Goal: Information Seeking & Learning: Learn about a topic

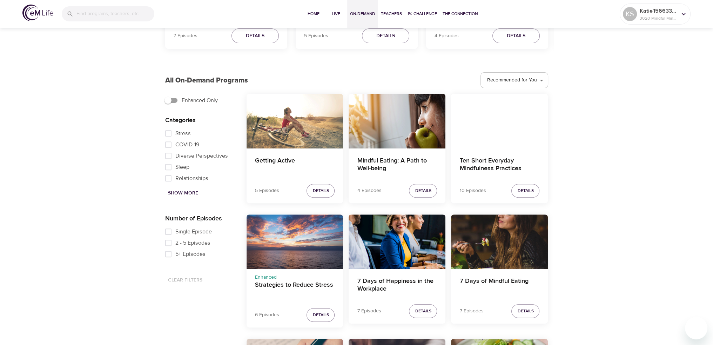
scroll to position [351, 0]
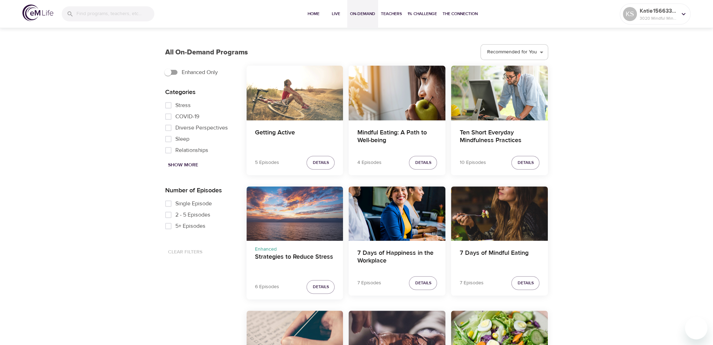
click at [292, 222] on div "Strategies to Reduce Stress" at bounding box center [295, 213] width 97 height 54
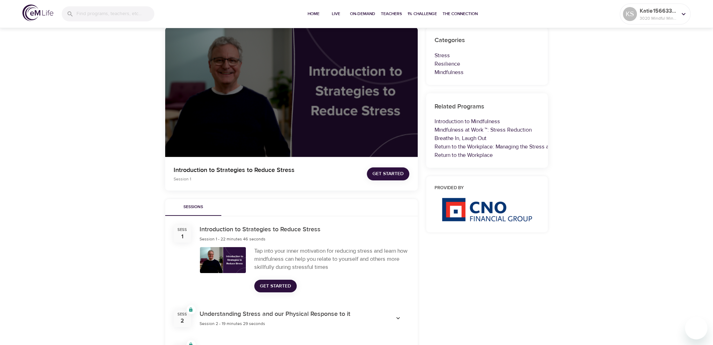
scroll to position [70, 0]
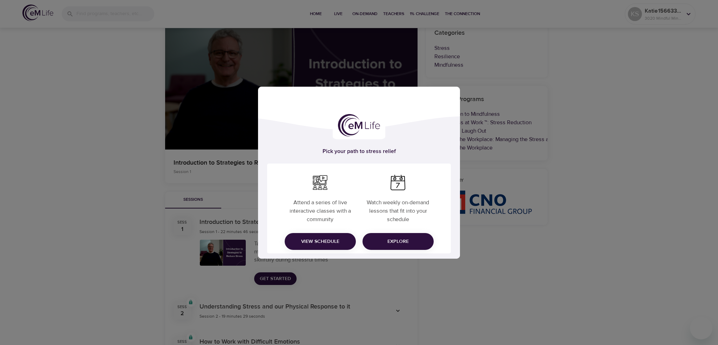
click at [438, 281] on div "Pick your path to stress relief Attend a series of live interactive classes wit…" at bounding box center [359, 172] width 718 height 345
click at [395, 242] on span "Explore" at bounding box center [398, 241] width 60 height 9
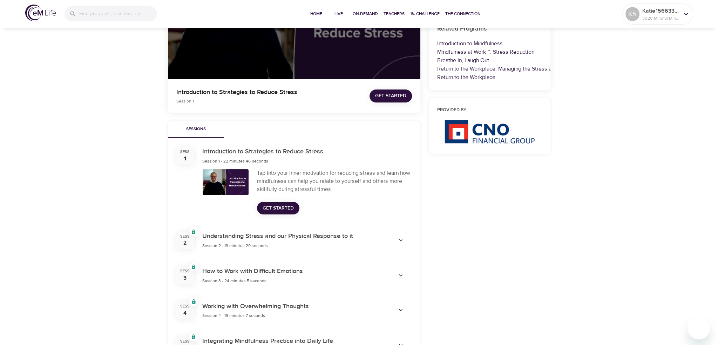
scroll to position [175, 0]
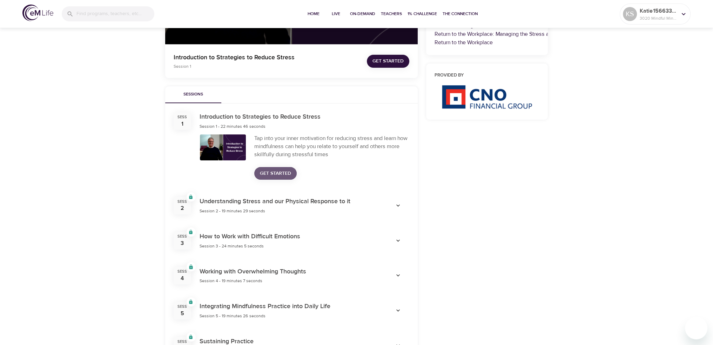
click at [279, 175] on span "Get Started" at bounding box center [275, 173] width 31 height 9
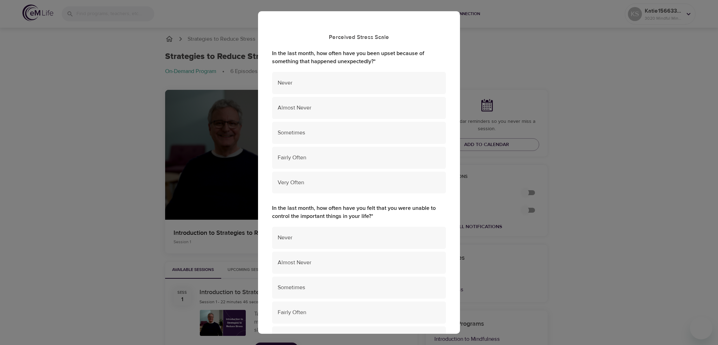
scroll to position [0, 0]
click at [327, 111] on span "Almost Never" at bounding box center [359, 108] width 163 height 8
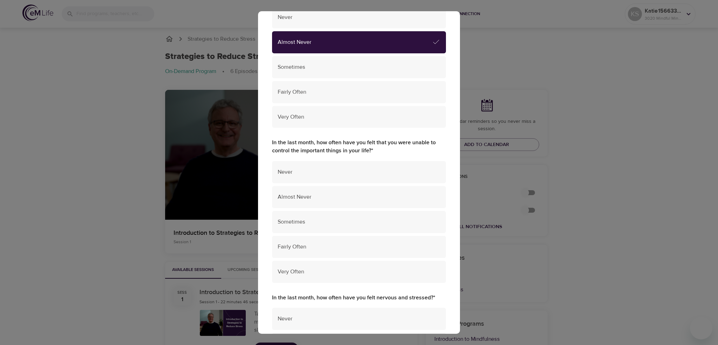
scroll to position [70, 0]
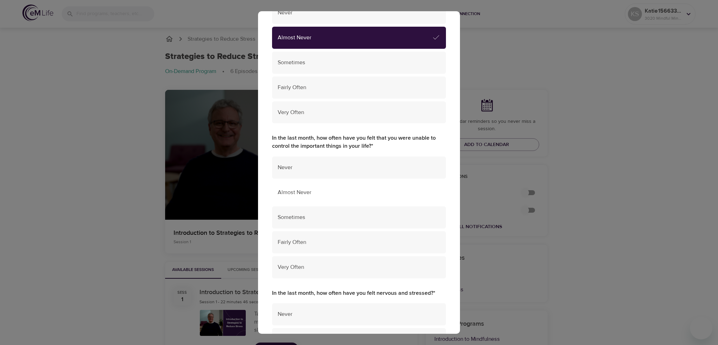
click at [328, 188] on div "Almost Never" at bounding box center [359, 192] width 174 height 22
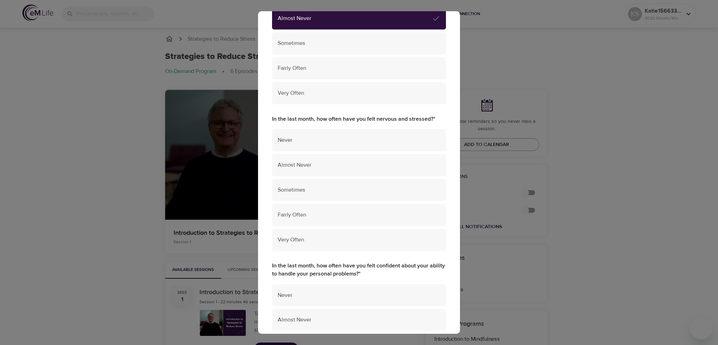
scroll to position [246, 0]
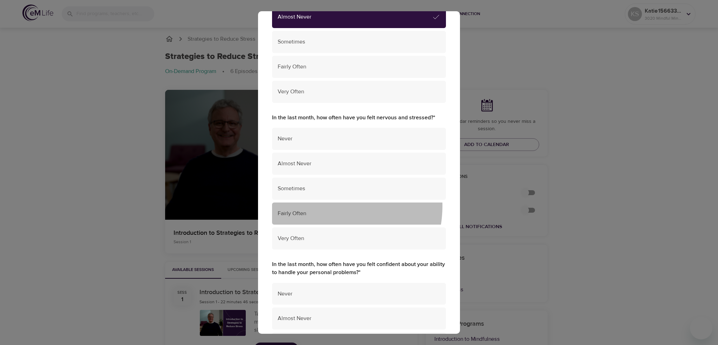
click at [321, 206] on div "Fairly Often" at bounding box center [359, 213] width 174 height 22
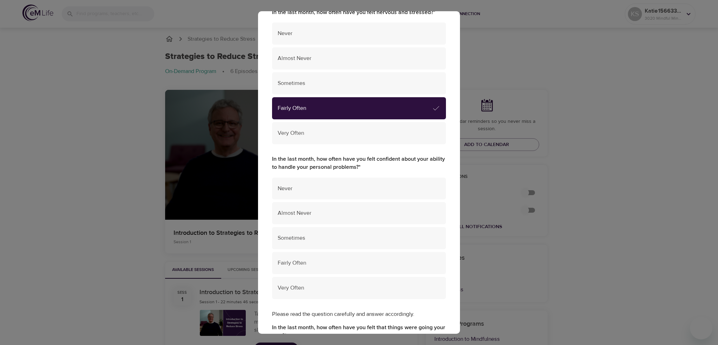
scroll to position [386, 0]
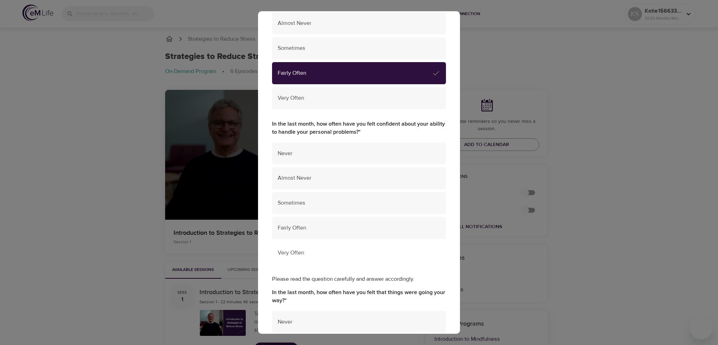
click at [320, 253] on span "Very Often" at bounding box center [359, 253] width 163 height 8
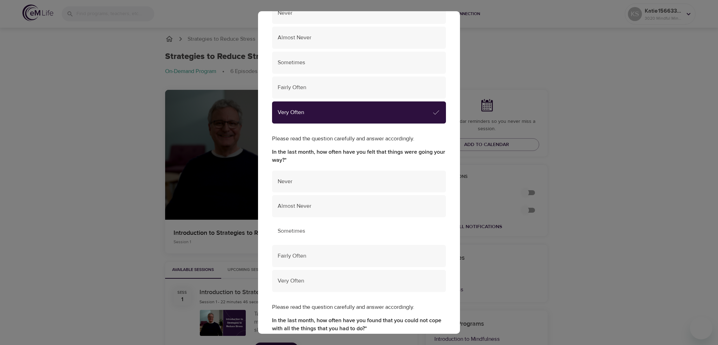
scroll to position [561, 0]
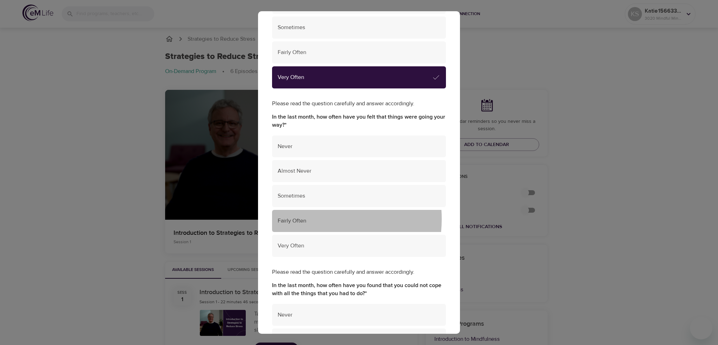
click at [310, 219] on span "Fairly Often" at bounding box center [359, 221] width 163 height 8
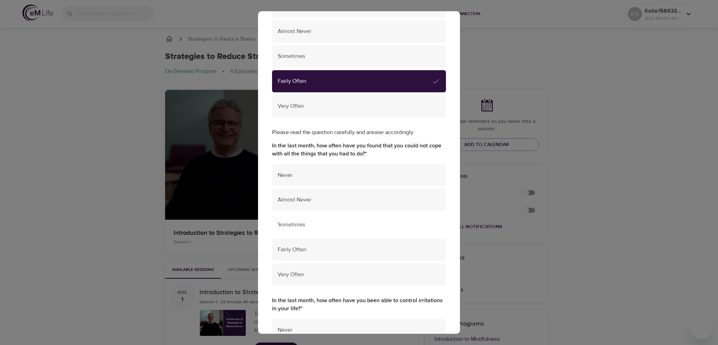
scroll to position [701, 0]
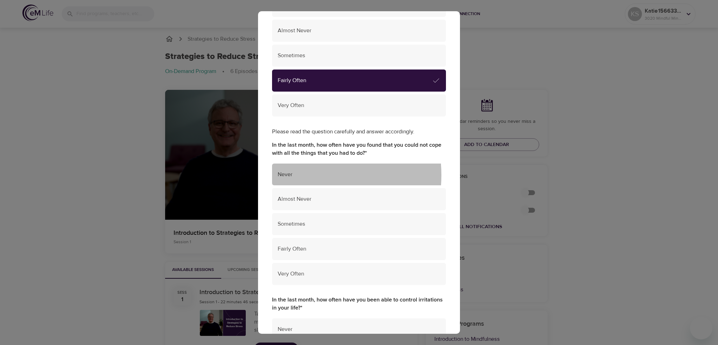
click at [300, 175] on span "Never" at bounding box center [359, 174] width 163 height 8
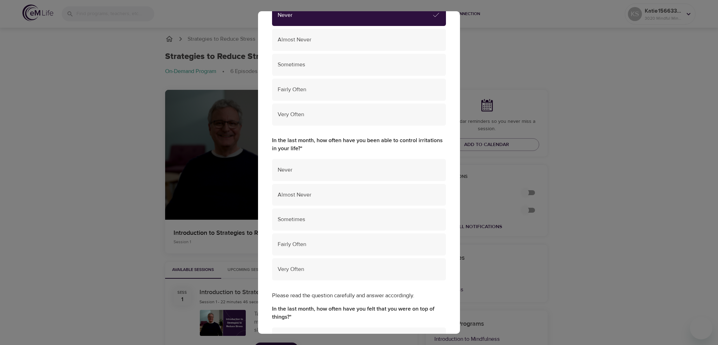
scroll to position [877, 0]
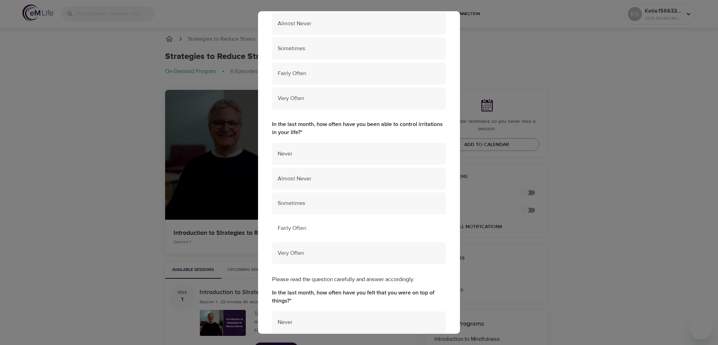
click at [305, 233] on div "Fairly Often" at bounding box center [359, 228] width 174 height 22
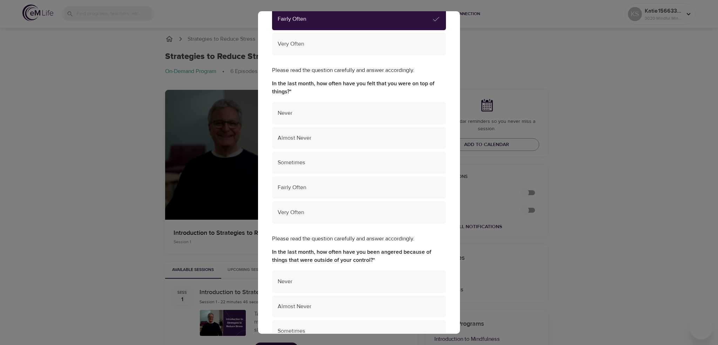
scroll to position [1087, 0]
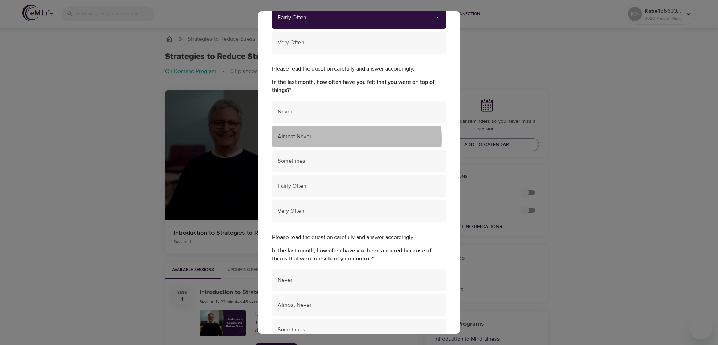
click at [304, 139] on span "Almost Never" at bounding box center [359, 137] width 163 height 8
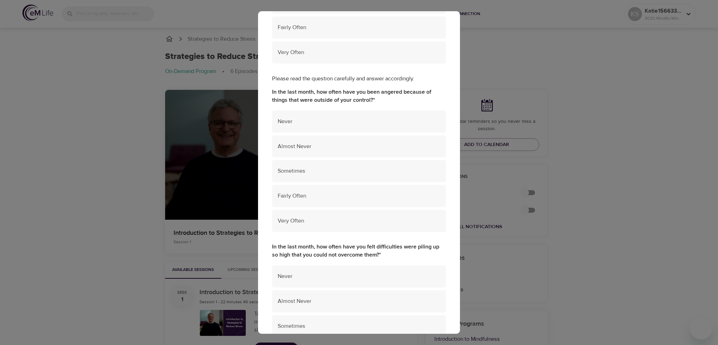
scroll to position [1263, 0]
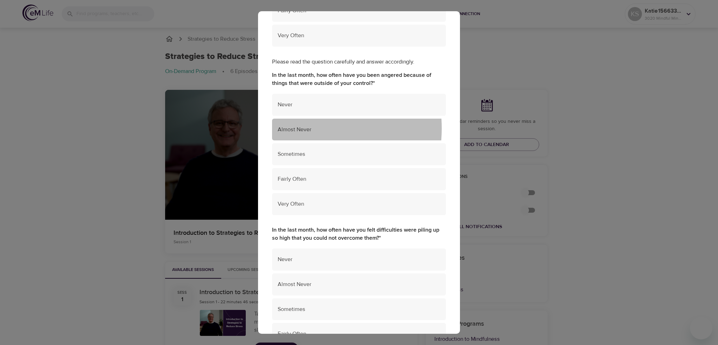
click at [292, 128] on span "Almost Never" at bounding box center [359, 130] width 163 height 8
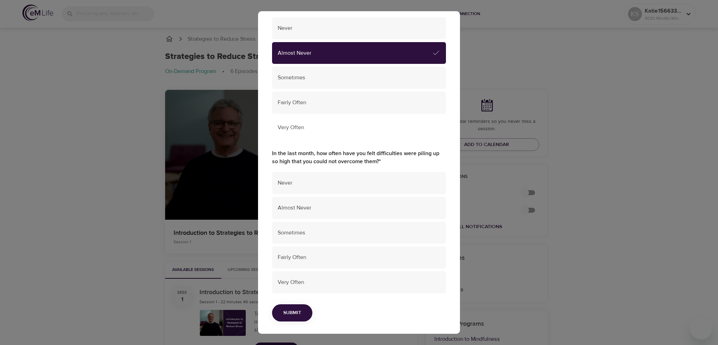
scroll to position [1341, 0]
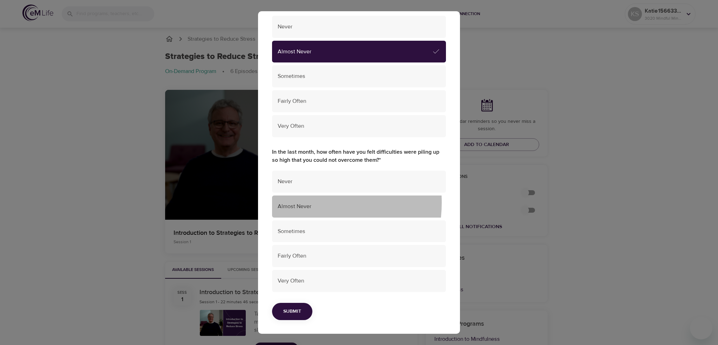
click at [303, 202] on span "Almost Never" at bounding box center [359, 206] width 163 height 8
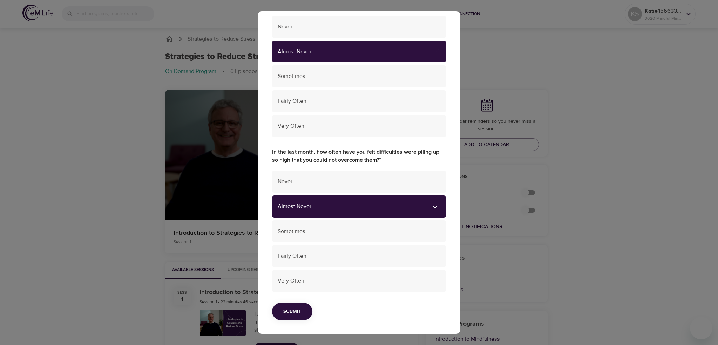
click at [297, 315] on button "Submit" at bounding box center [292, 311] width 40 height 17
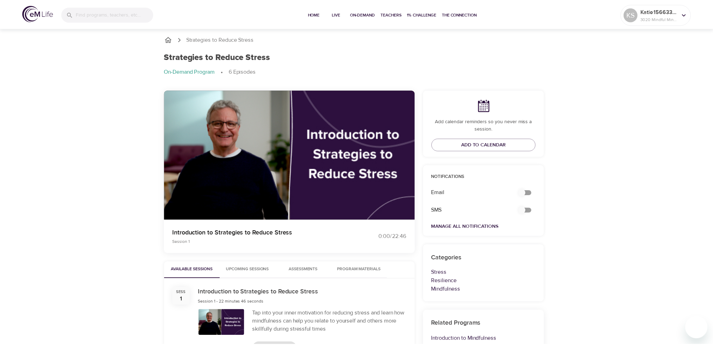
scroll to position [0, 0]
